Goal: Find specific page/section: Find specific page/section

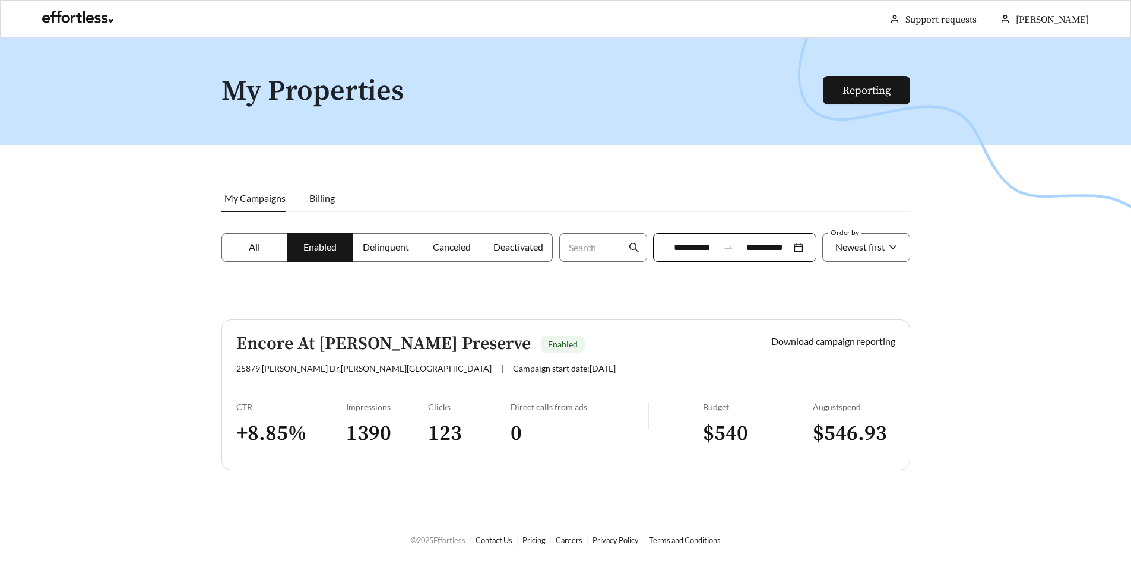
click at [265, 243] on label "All" at bounding box center [254, 247] width 67 height 29
click at [251, 248] on span "All" at bounding box center [254, 246] width 11 height 11
click at [416, 352] on h5 "Encore At [PERSON_NAME] Preserve" at bounding box center [383, 344] width 295 height 20
click at [333, 254] on label "Enabled" at bounding box center [320, 247] width 66 height 29
click at [324, 200] on span "Billing" at bounding box center [322, 197] width 26 height 11
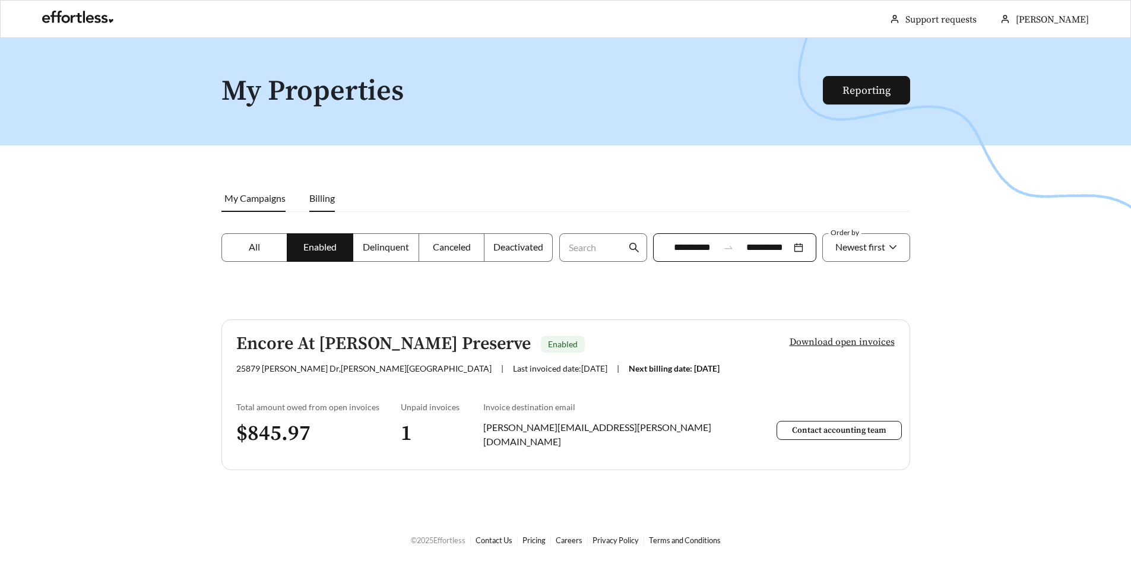
click at [249, 195] on span "My Campaigns" at bounding box center [254, 197] width 61 height 11
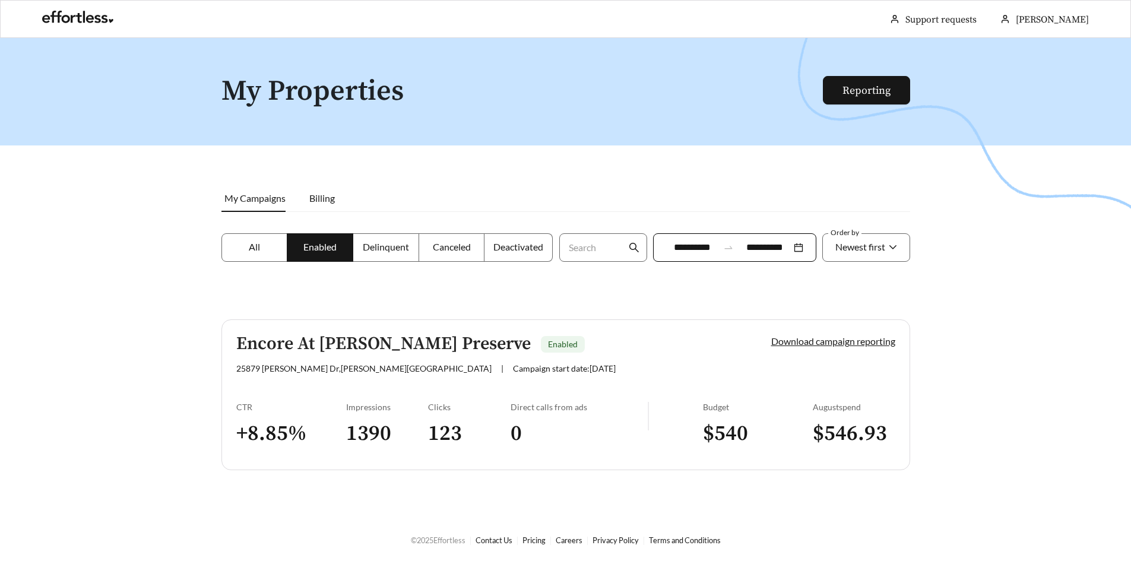
click at [252, 243] on span "All" at bounding box center [254, 246] width 11 height 11
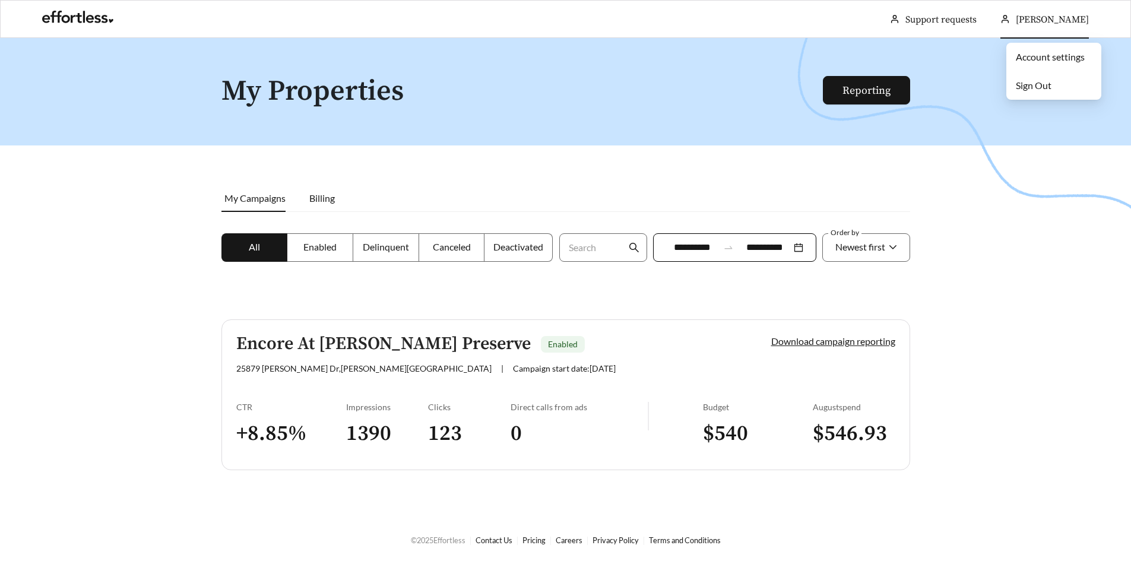
click at [1047, 14] on span "[PERSON_NAME]" at bounding box center [1052, 20] width 73 height 12
click at [58, 24] on link at bounding box center [77, 20] width 71 height 12
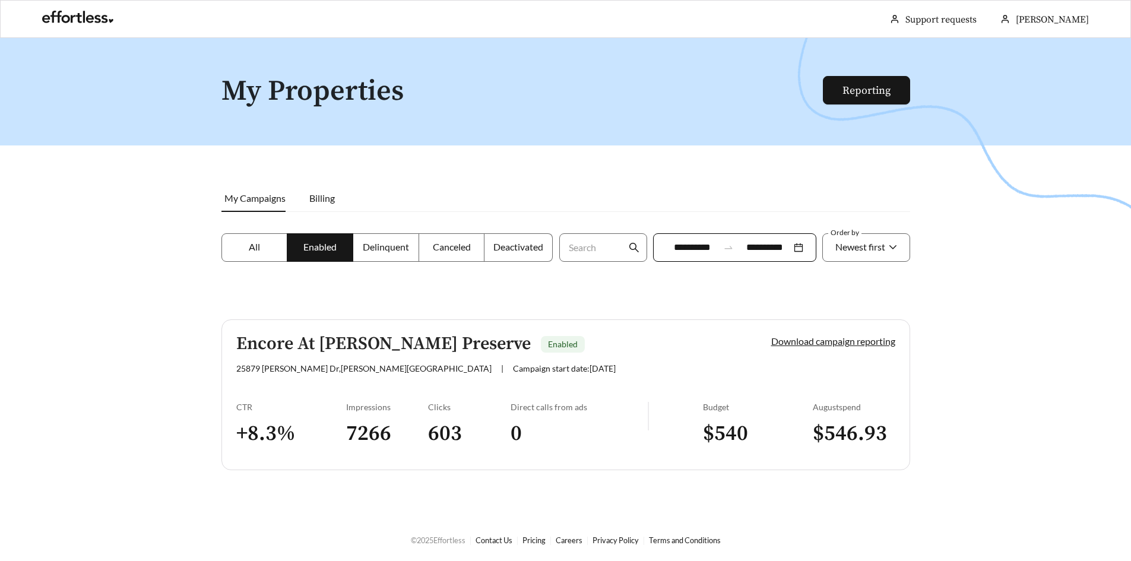
click at [359, 359] on div "Encore At [PERSON_NAME] Preserve Enabled [STREET_ADDRESS][PERSON_NAME][PERSON_N…" at bounding box center [483, 353] width 495 height 39
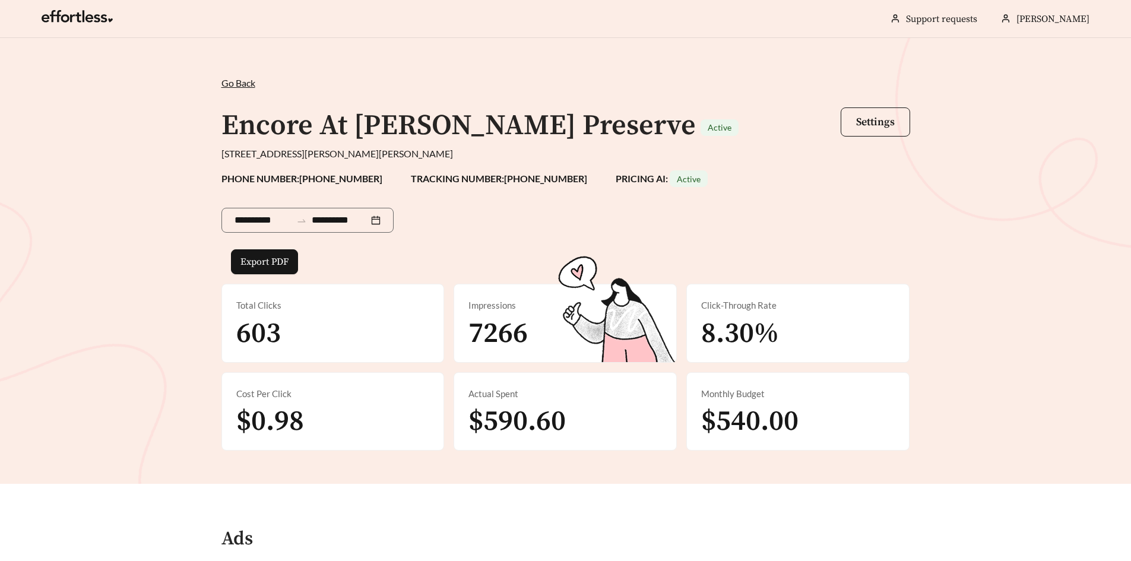
click at [249, 80] on span "Go Back" at bounding box center [238, 82] width 34 height 11
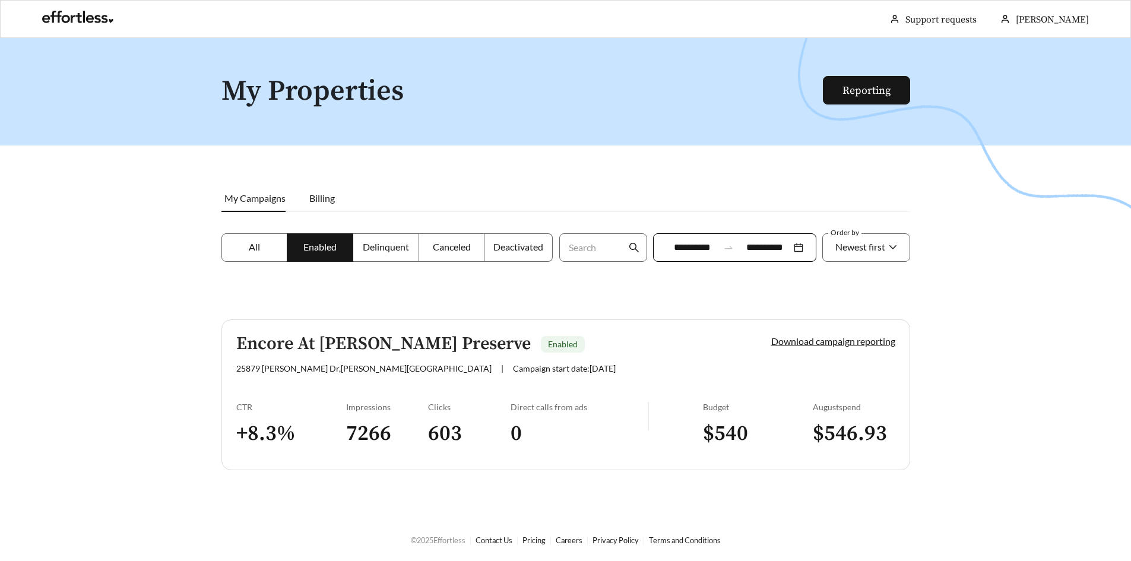
click at [977, 236] on div at bounding box center [565, 318] width 1131 height 561
